Goal: Find specific page/section: Find specific page/section

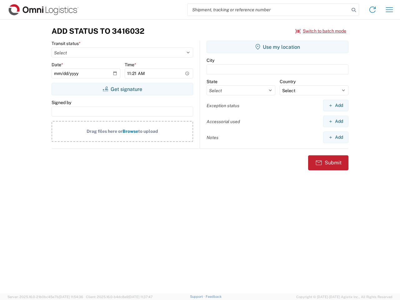
click at [268, 10] on input "search" at bounding box center [268, 10] width 162 height 12
click at [354, 10] on icon at bounding box center [353, 10] width 9 height 9
click at [372, 10] on icon at bounding box center [372, 10] width 10 height 10
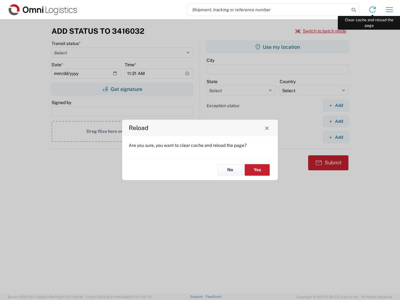
click at [389, 10] on div "Reload Are you sure, you want to clear cache and reload the page? No Yes" at bounding box center [200, 150] width 400 height 300
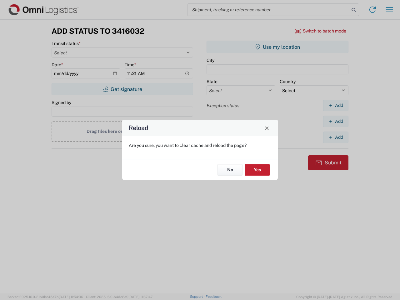
click at [321, 31] on div "Reload Are you sure, you want to clear cache and reload the page? No Yes" at bounding box center [200, 150] width 400 height 300
click at [122, 89] on div "Reload Are you sure, you want to clear cache and reload the page? No Yes" at bounding box center [200, 150] width 400 height 300
click at [277, 47] on div "Reload Are you sure, you want to clear cache and reload the page? No Yes" at bounding box center [200, 150] width 400 height 300
click at [335, 105] on div "Reload Are you sure, you want to clear cache and reload the page? No Yes" at bounding box center [200, 150] width 400 height 300
click at [335, 121] on div "Reload Are you sure, you want to clear cache and reload the page? No Yes" at bounding box center [200, 150] width 400 height 300
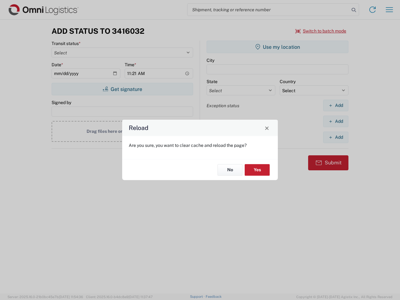
click at [335, 137] on div "Reload Are you sure, you want to clear cache and reload the page? No Yes" at bounding box center [200, 150] width 400 height 300
